Goal: Task Accomplishment & Management: Use online tool/utility

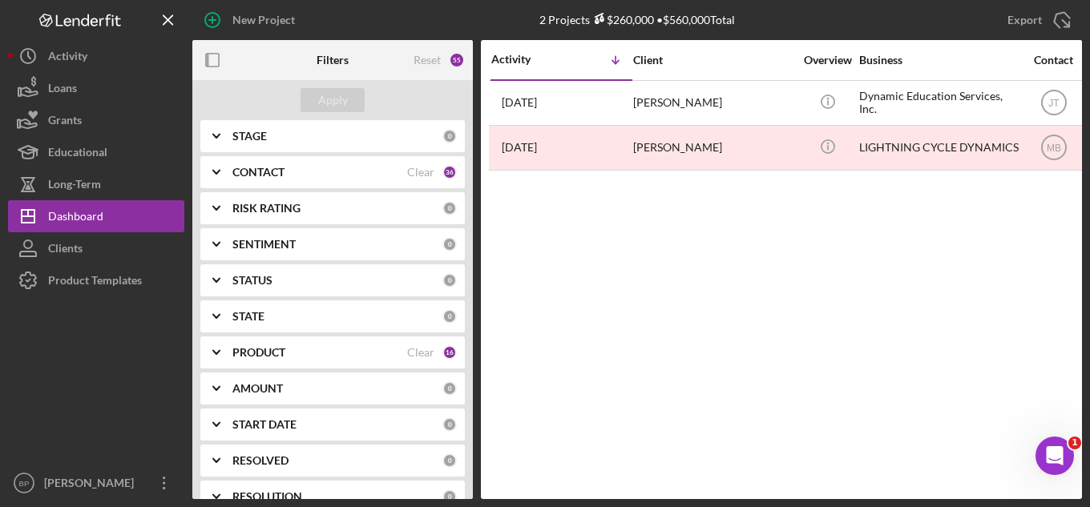
scroll to position [160, 0]
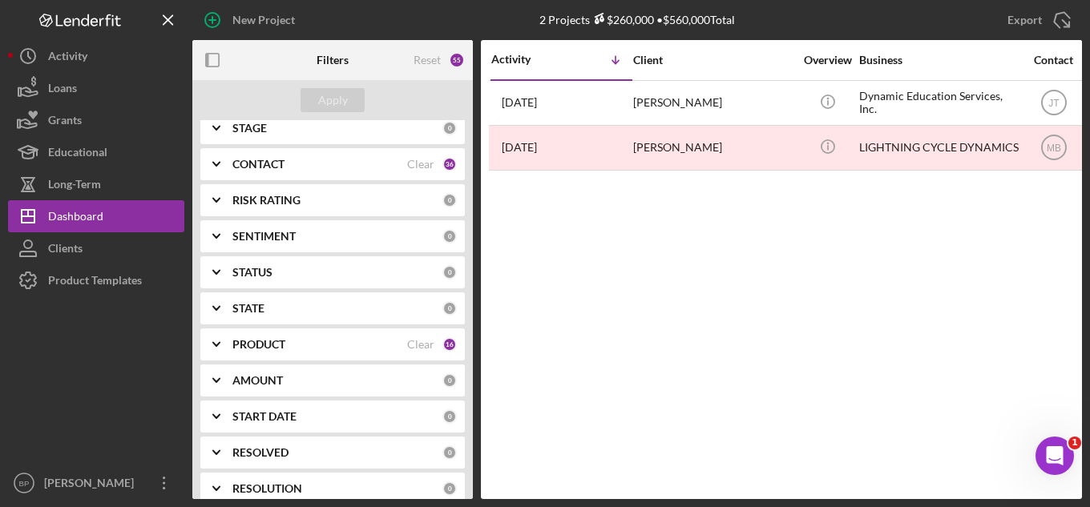
click at [274, 350] on b "PRODUCT" at bounding box center [258, 344] width 53 height 13
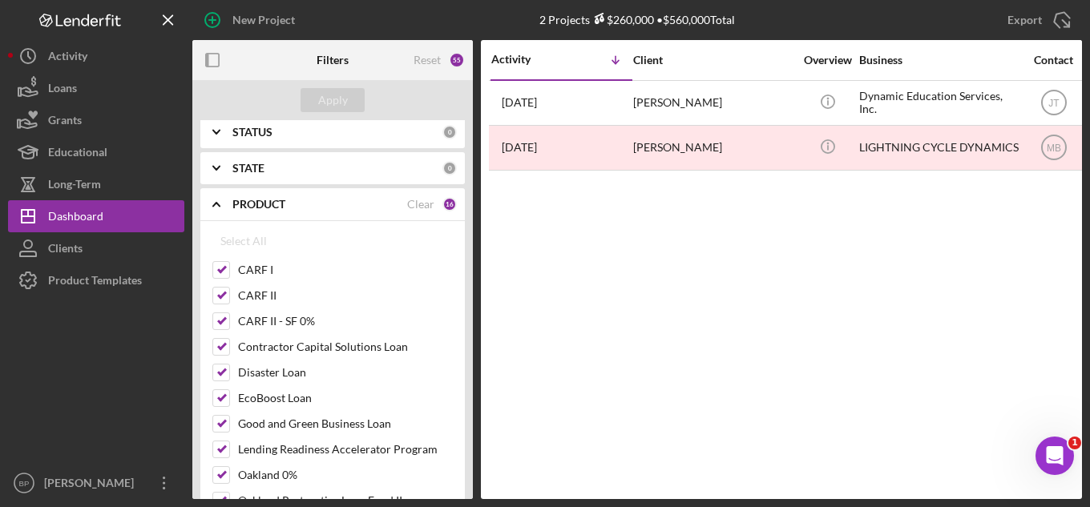
scroll to position [321, 0]
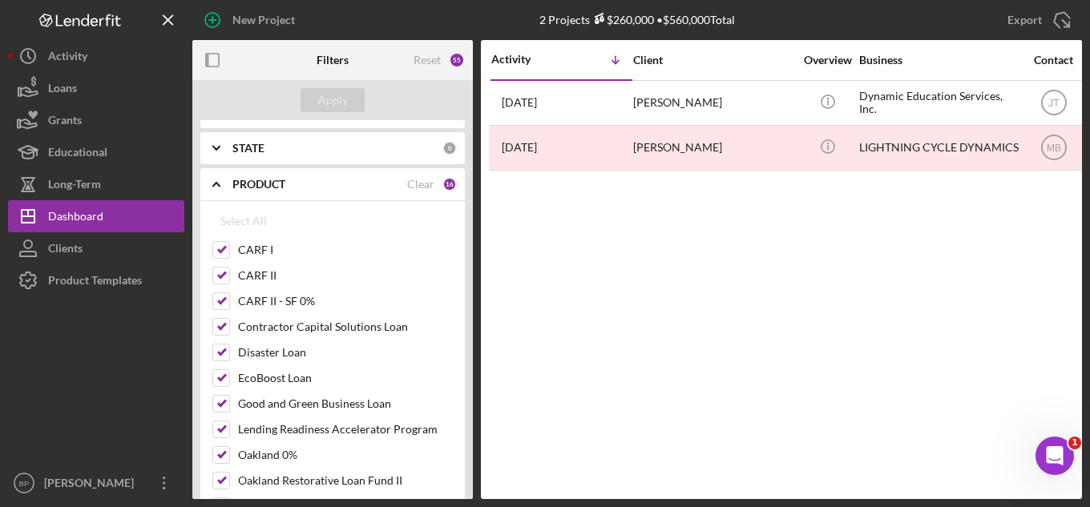
click at [410, 181] on div "Clear" at bounding box center [420, 184] width 27 height 13
checkbox input "false"
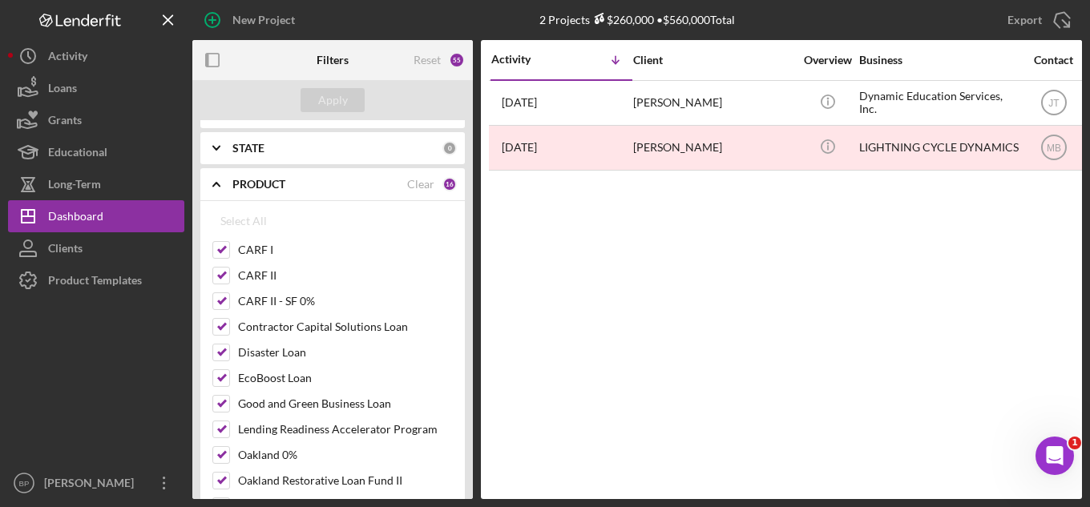
checkbox input "false"
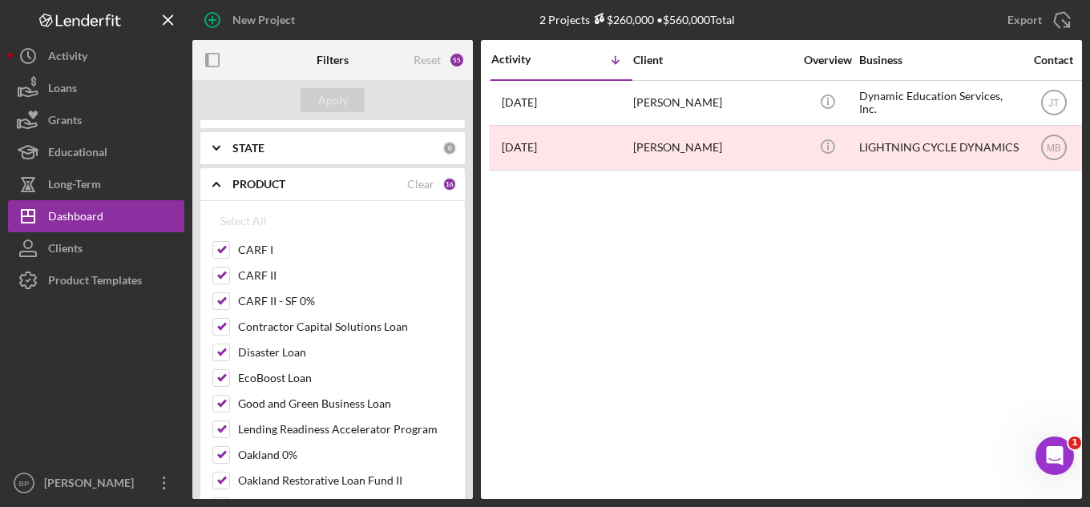
checkbox input "false"
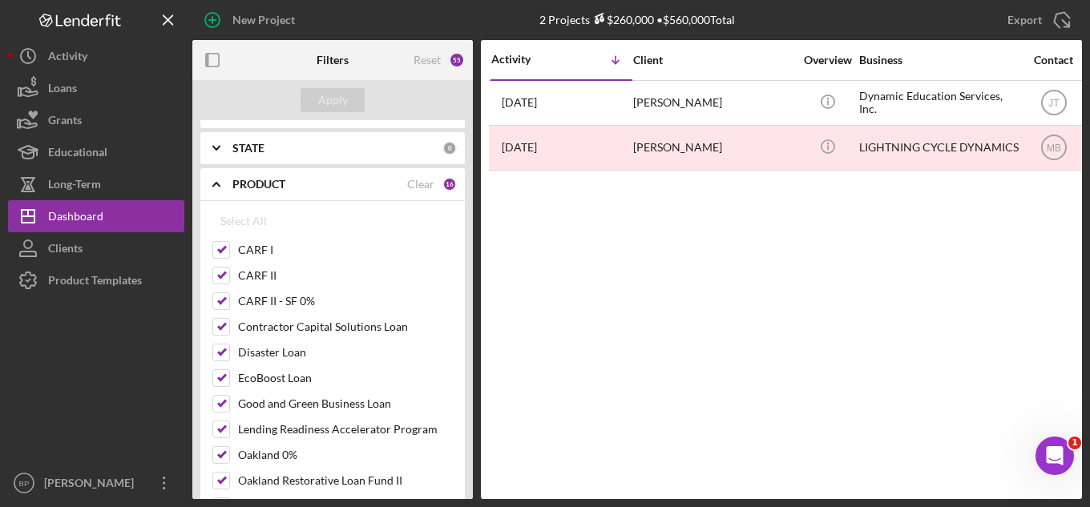
checkbox input "false"
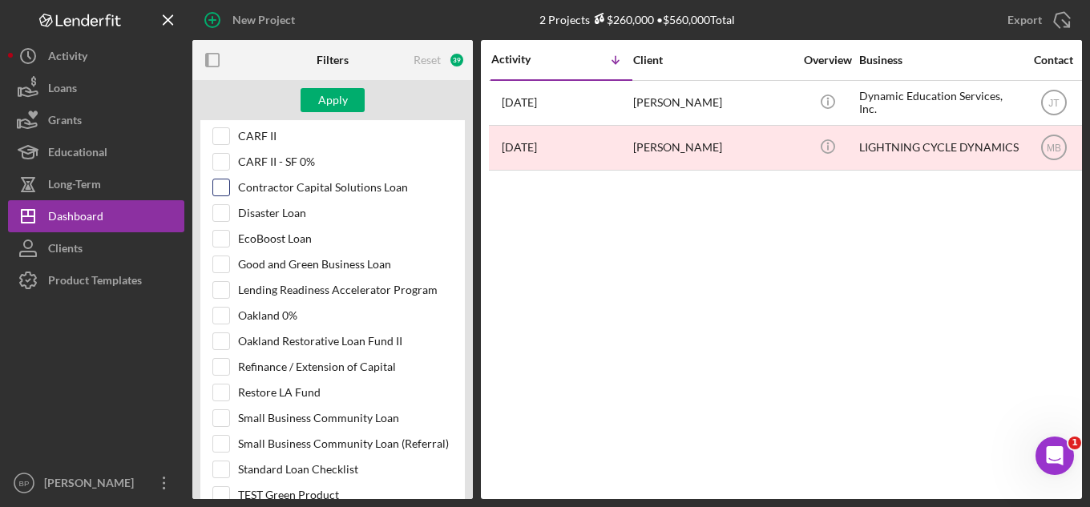
scroll to position [481, 0]
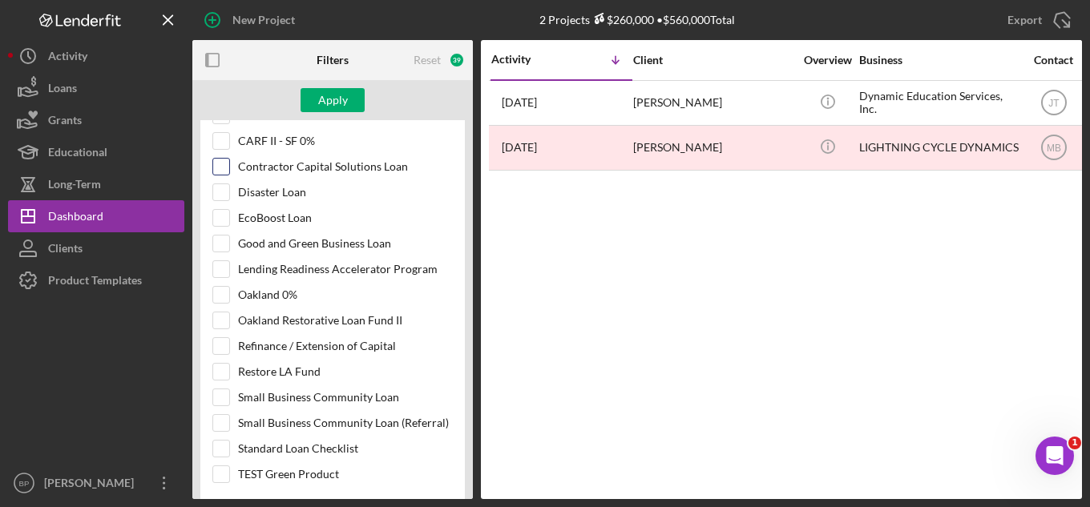
click at [228, 165] on input "Contractor Capital Solutions Loan" at bounding box center [221, 167] width 16 height 16
checkbox input "true"
click at [223, 244] on input "Good and Green Business Loan" at bounding box center [221, 244] width 16 height 16
checkbox input "true"
click at [218, 216] on input "EcoBoost Loan" at bounding box center [221, 218] width 16 height 16
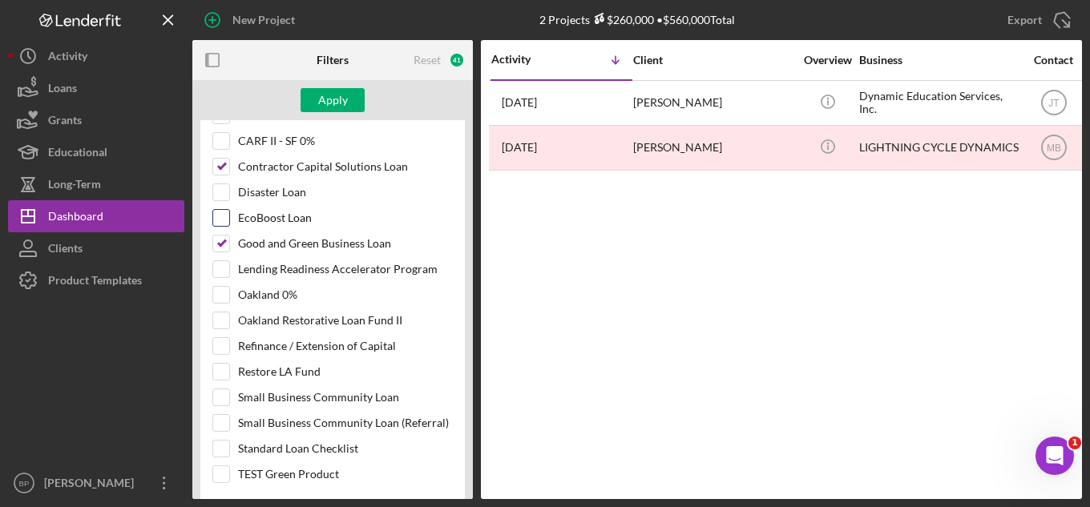
checkbox input "true"
click at [336, 103] on div "Apply" at bounding box center [333, 100] width 30 height 24
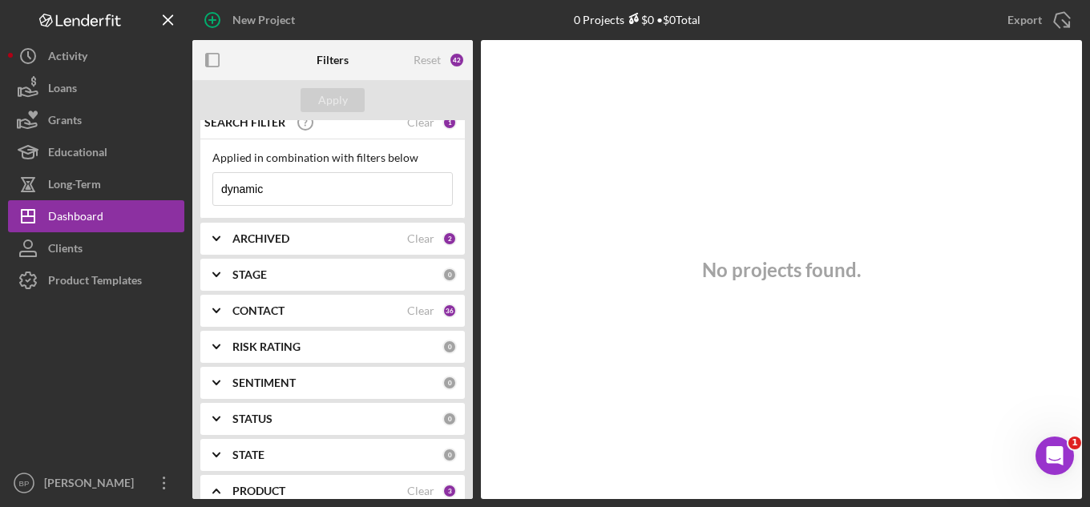
scroll to position [0, 0]
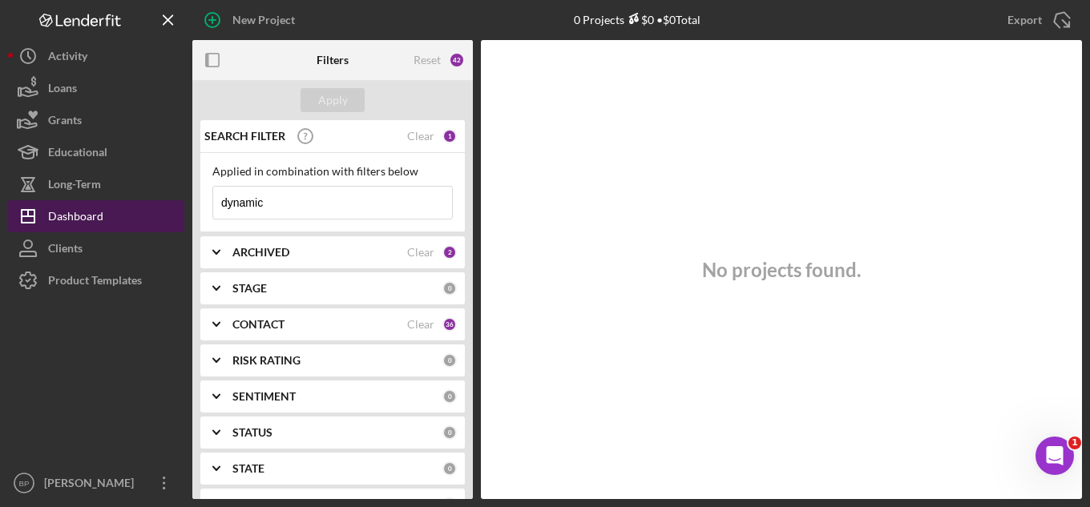
drag, startPoint x: 348, startPoint y: 199, endPoint x: 83, endPoint y: 200, distance: 264.5
click at [83, 200] on div "New Project 0 Projects $0 • $0 Total dynamic Export Icon/Export Filters Reset 4…" at bounding box center [545, 249] width 1074 height 499
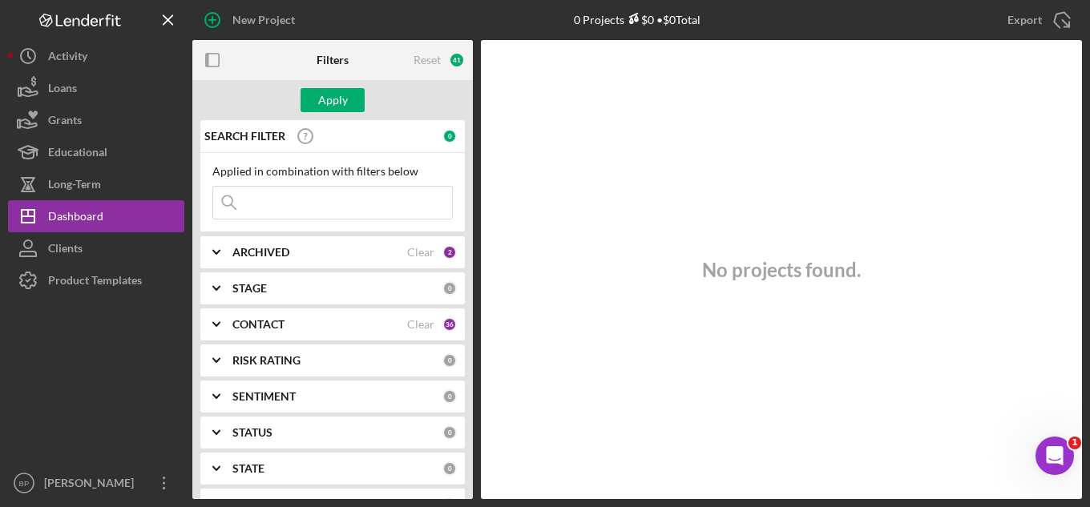
click at [312, 245] on div "ARCHIVED Clear 2" at bounding box center [344, 252] width 224 height 14
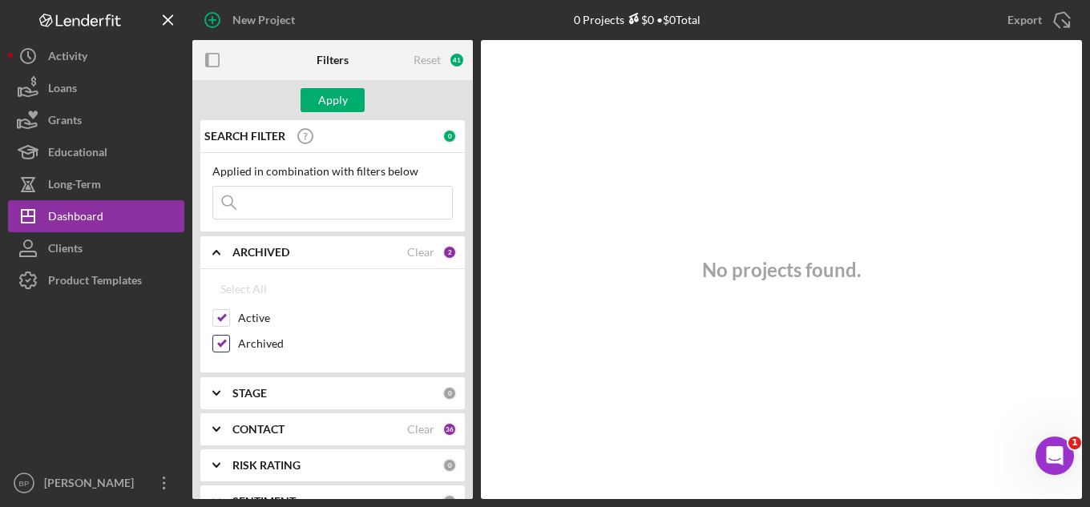
click at [218, 346] on input "Archived" at bounding box center [221, 344] width 16 height 16
click at [326, 103] on div "Apply" at bounding box center [333, 100] width 30 height 24
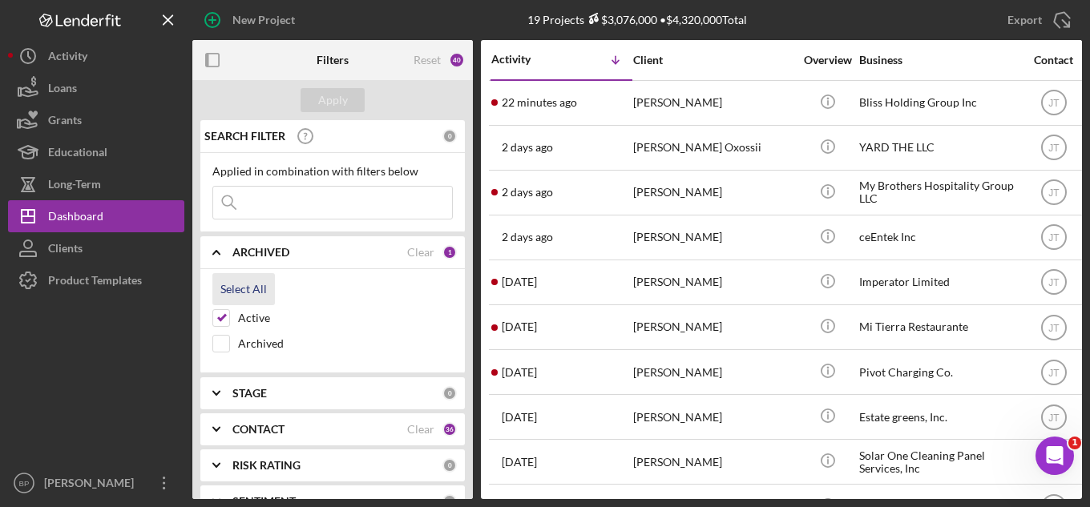
click at [240, 289] on div "Select All" at bounding box center [243, 289] width 46 height 32
checkbox input "true"
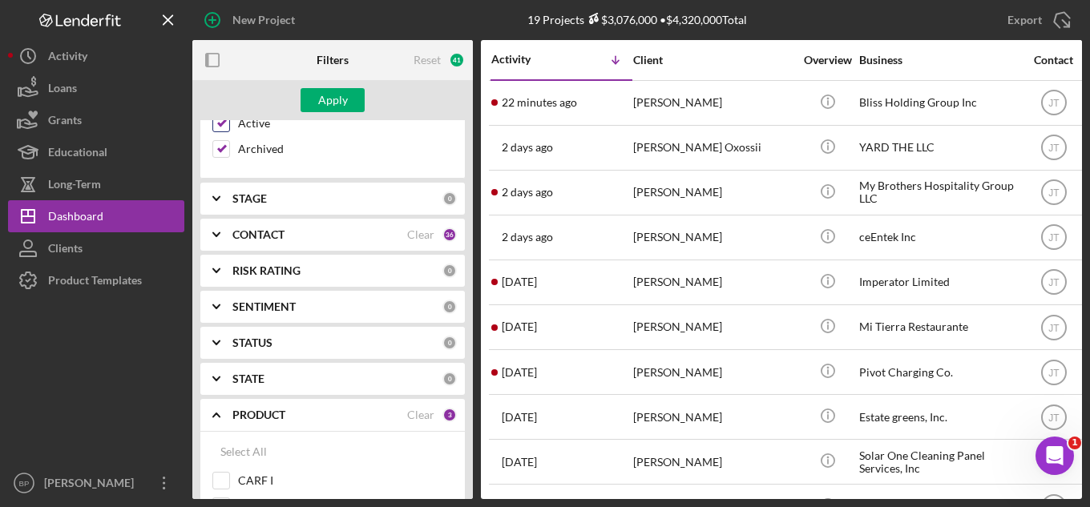
scroll to position [240, 0]
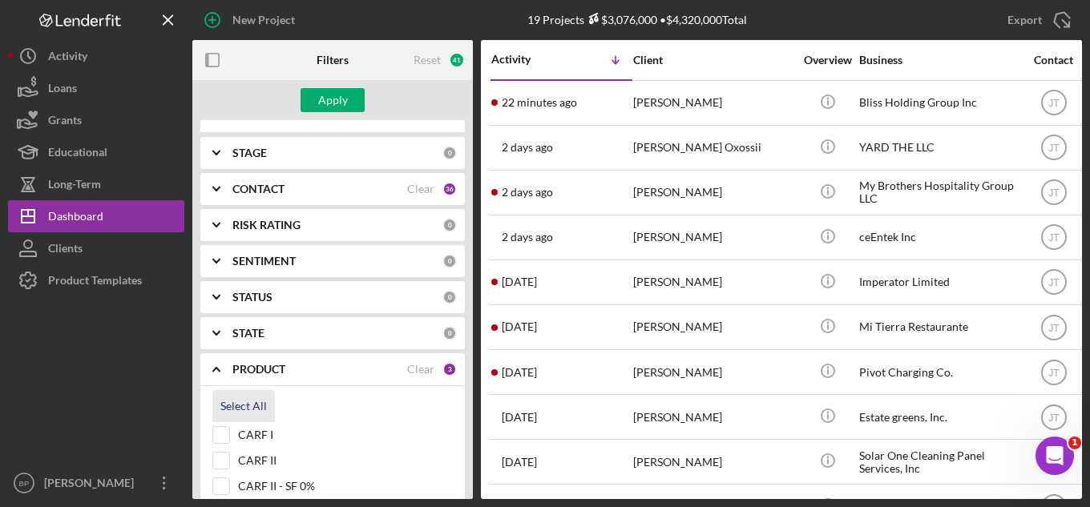
click at [229, 410] on div "Select All" at bounding box center [243, 406] width 46 height 32
checkbox input "true"
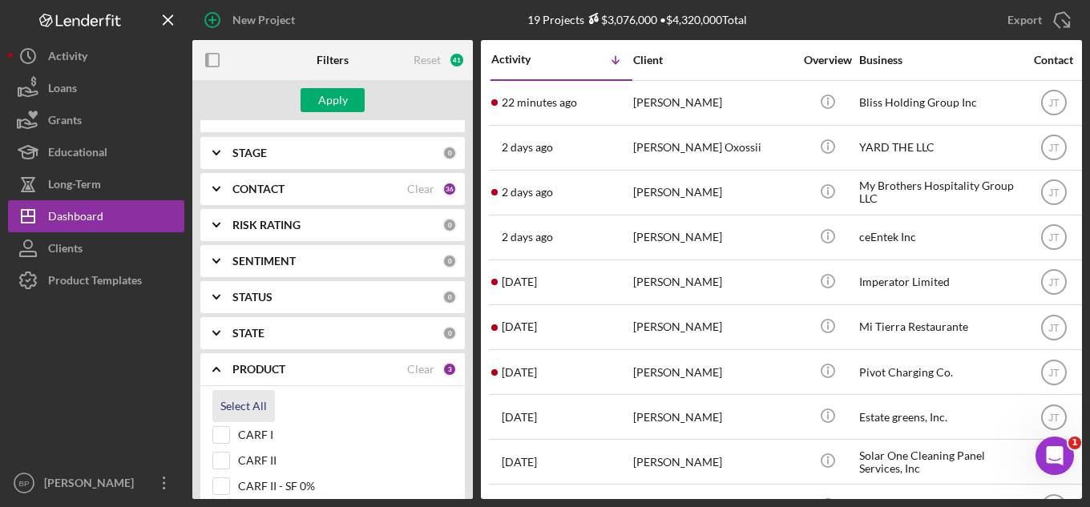
checkbox input "true"
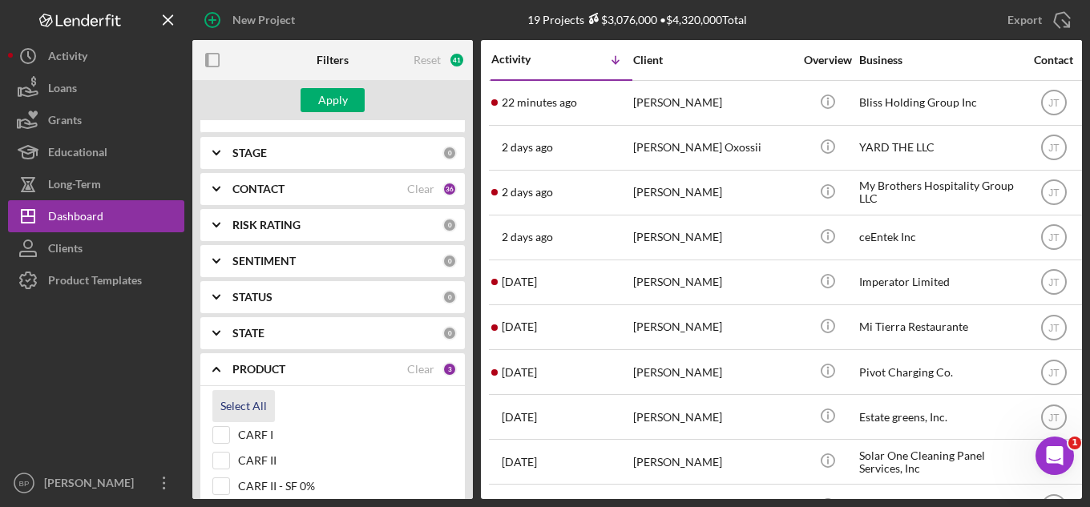
checkbox input "true"
click at [332, 93] on div "Apply" at bounding box center [333, 100] width 30 height 24
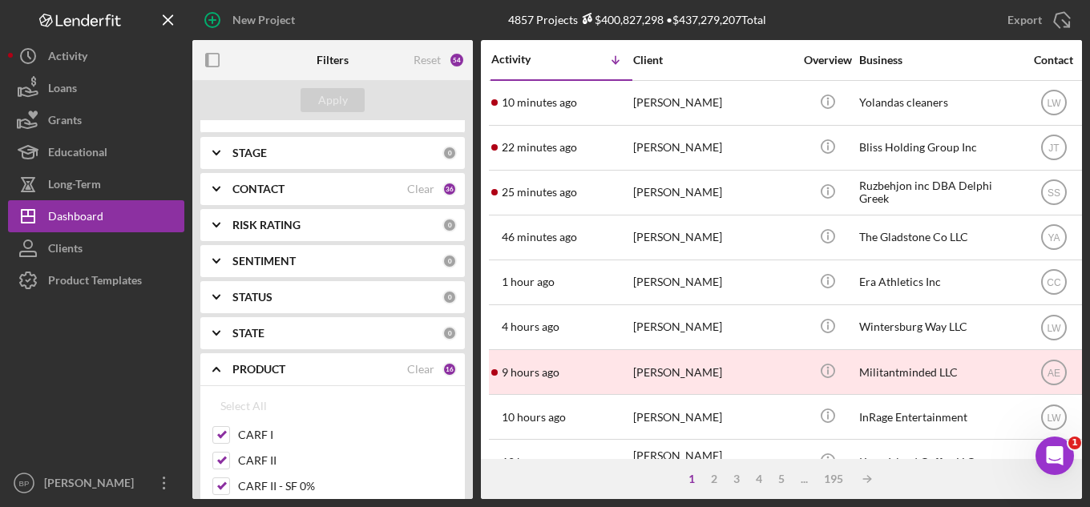
scroll to position [0, 0]
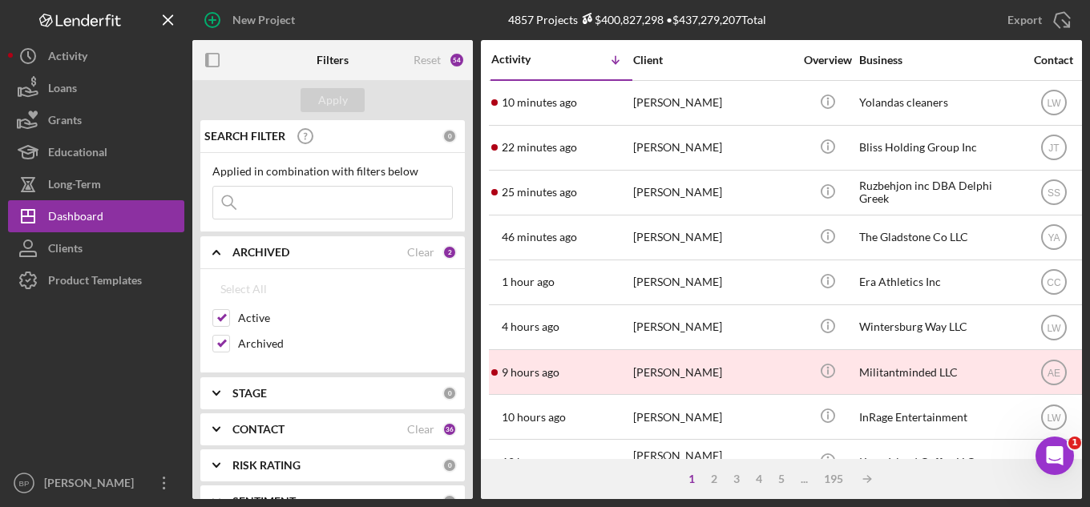
click at [325, 203] on input at bounding box center [332, 203] width 239 height 32
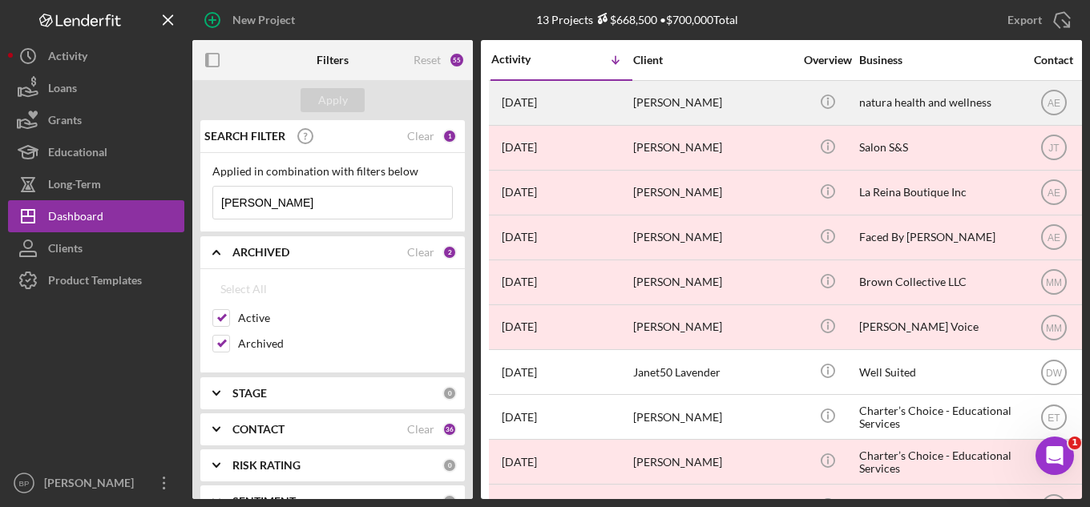
type input "[PERSON_NAME]"
click at [668, 101] on div "[PERSON_NAME]" at bounding box center [713, 103] width 160 height 42
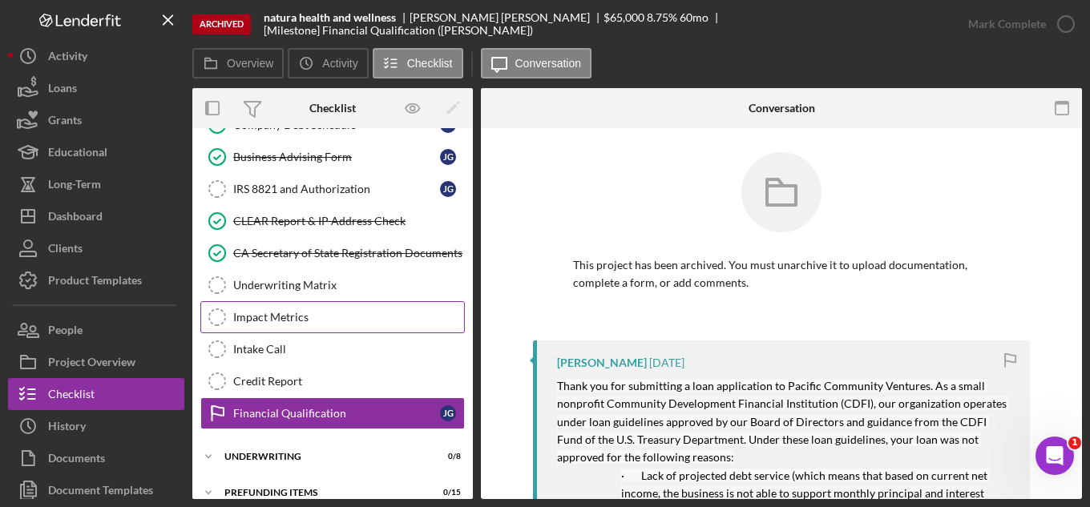
scroll to position [435, 0]
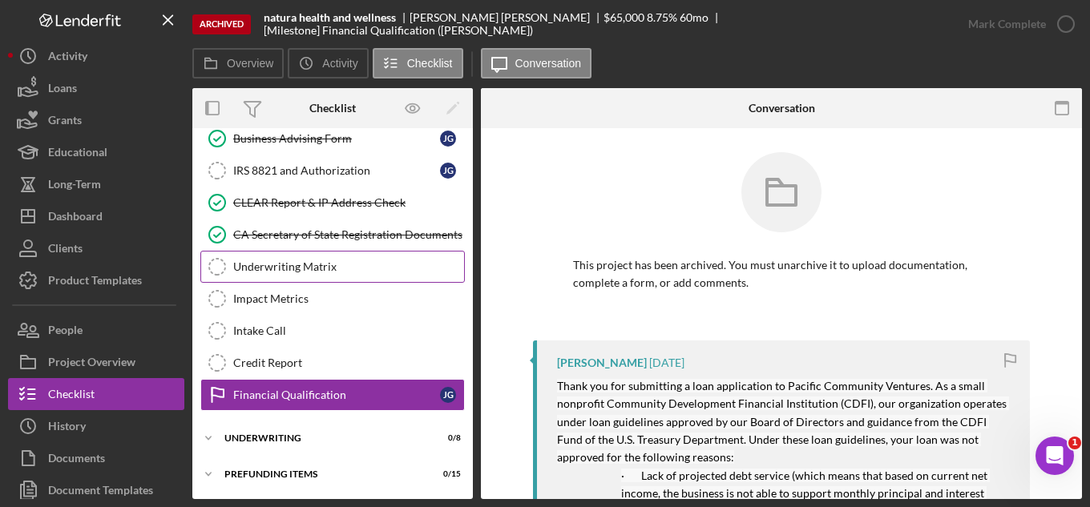
click at [290, 276] on link "Underwriting Matrix Underwriting Matrix" at bounding box center [332, 267] width 264 height 32
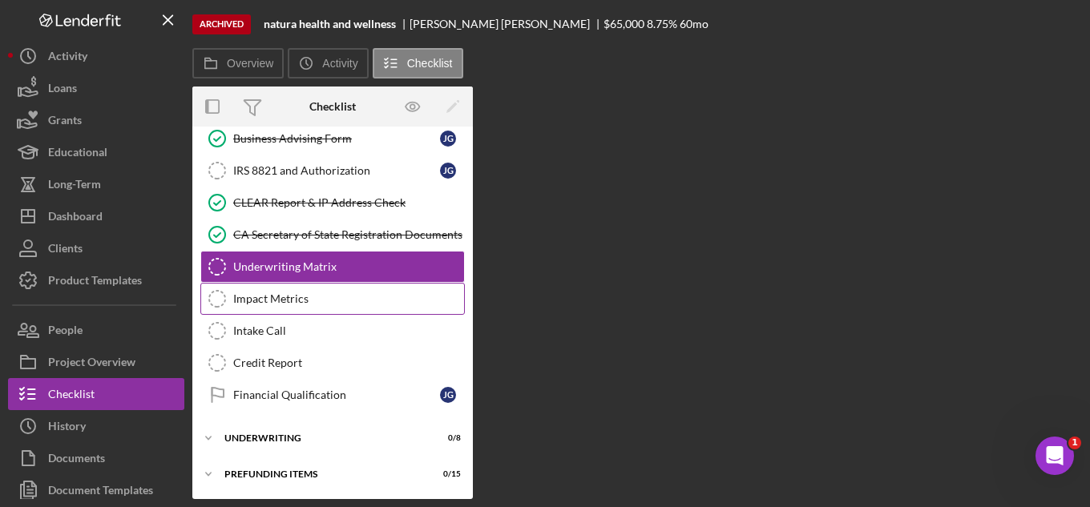
scroll to position [435, 0]
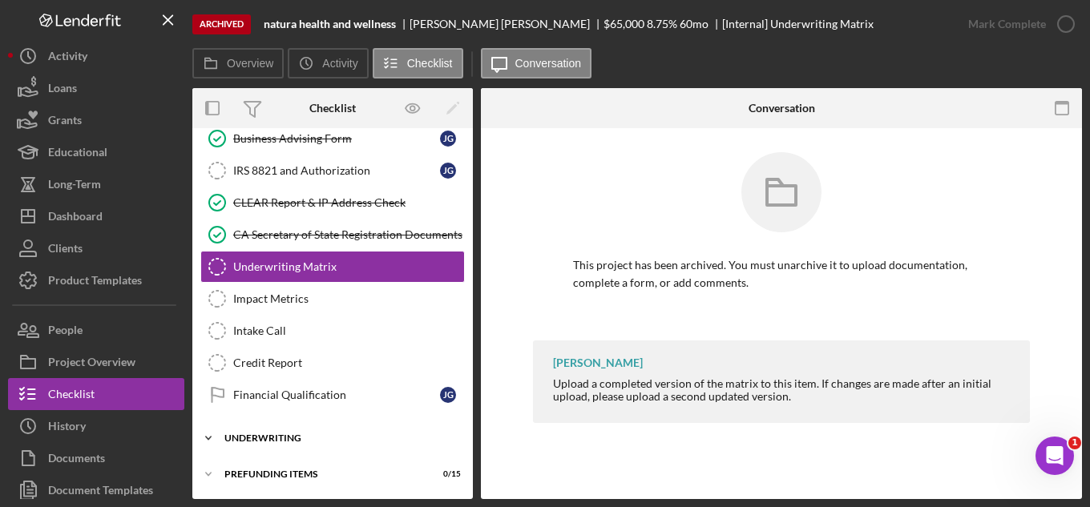
click at [292, 439] on div "Underwriting" at bounding box center [338, 439] width 228 height 10
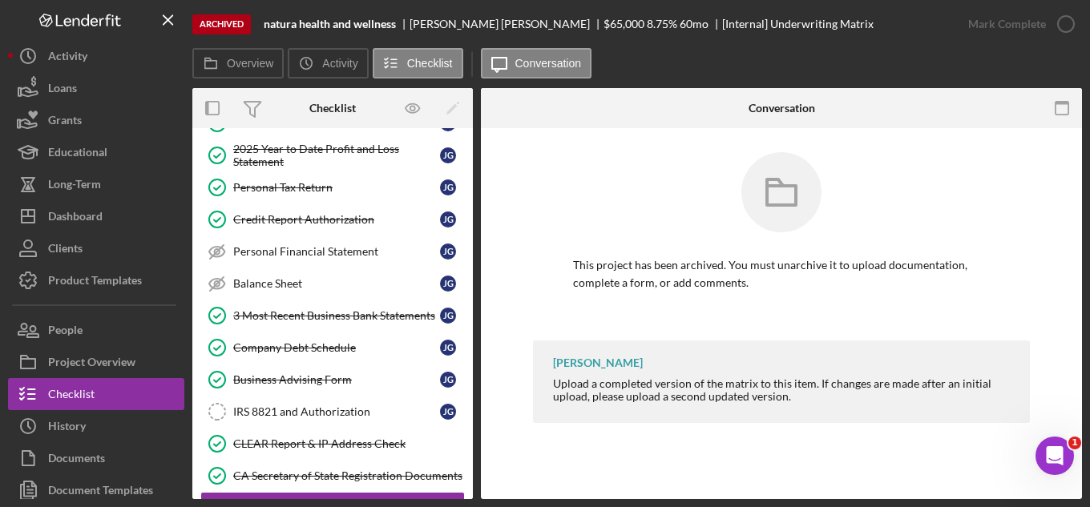
scroll to position [0, 0]
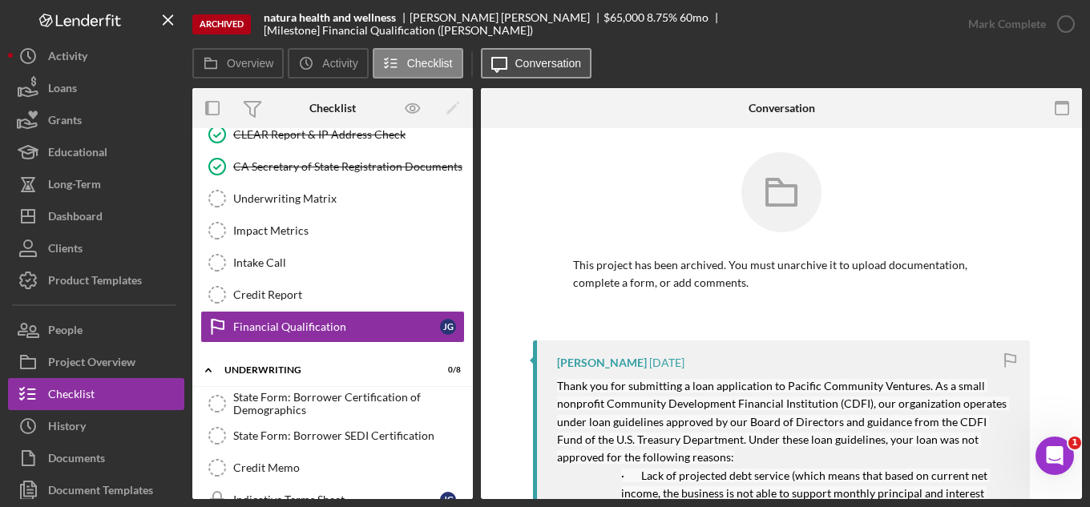
scroll to position [517, 0]
